Goal: Register for event/course

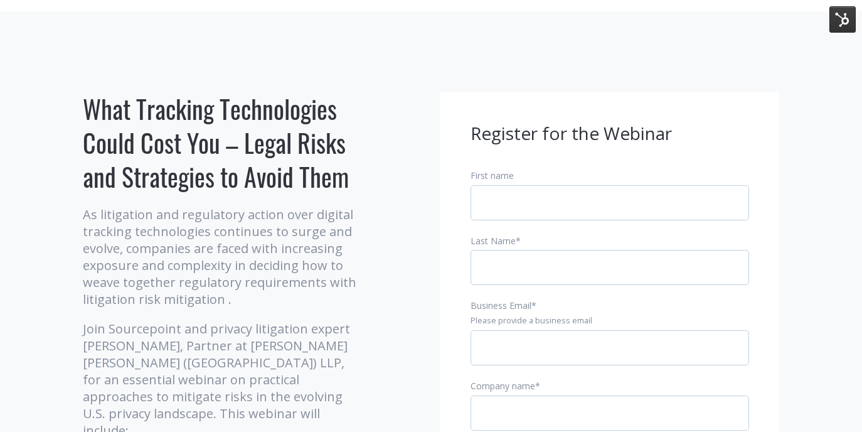
scroll to position [43, 0]
drag, startPoint x: 254, startPoint y: 346, endPoint x: 336, endPoint y: 347, distance: 81.6
click at [336, 347] on p "Join Sourcepoint and privacy litigation expert [PERSON_NAME], Partner at [PERSO…" at bounding box center [222, 378] width 279 height 119
copy p "Womble Bond"
click at [528, 213] on input "First name" at bounding box center [609, 201] width 278 height 35
